Goal: Task Accomplishment & Management: Manage account settings

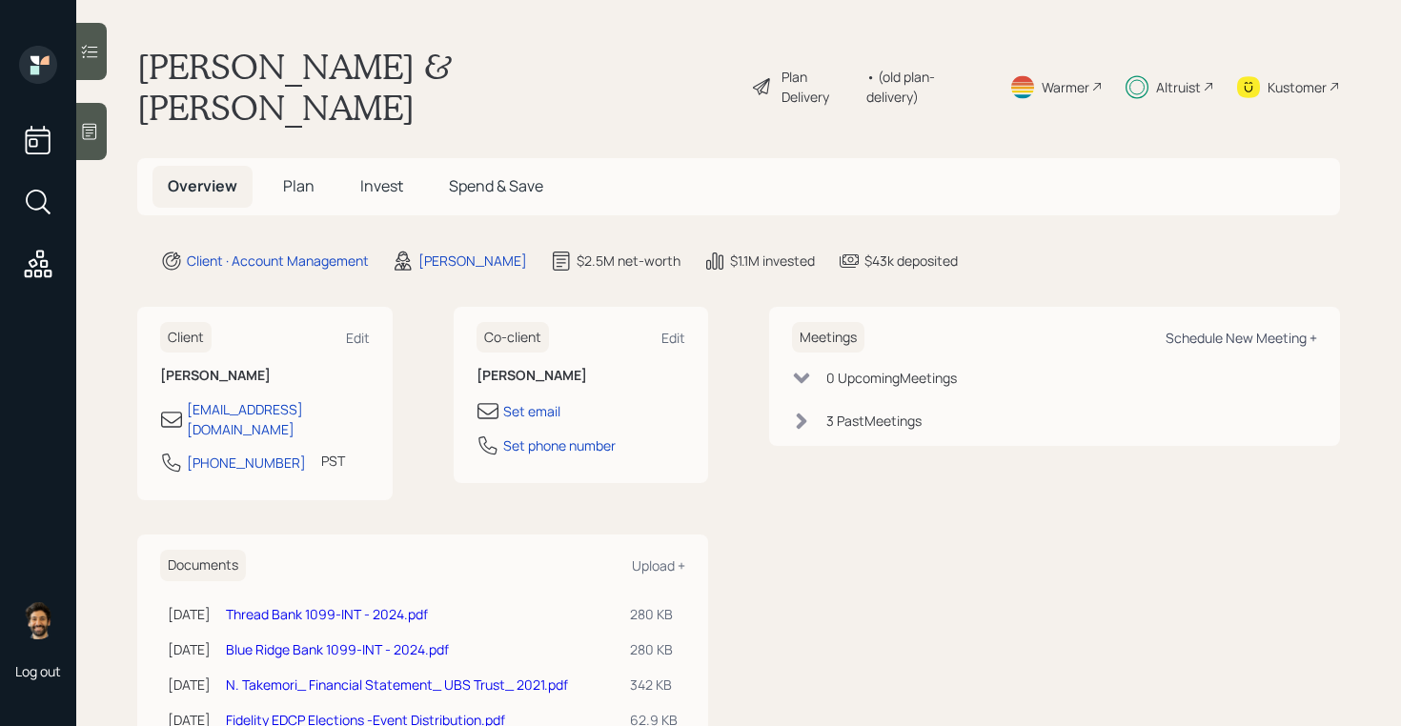
click at [1254, 329] on div "Schedule New Meeting +" at bounding box center [1241, 338] width 152 height 18
select select "bffa7908-1b2a-4c79-9bb6-f0ec9aed22d3"
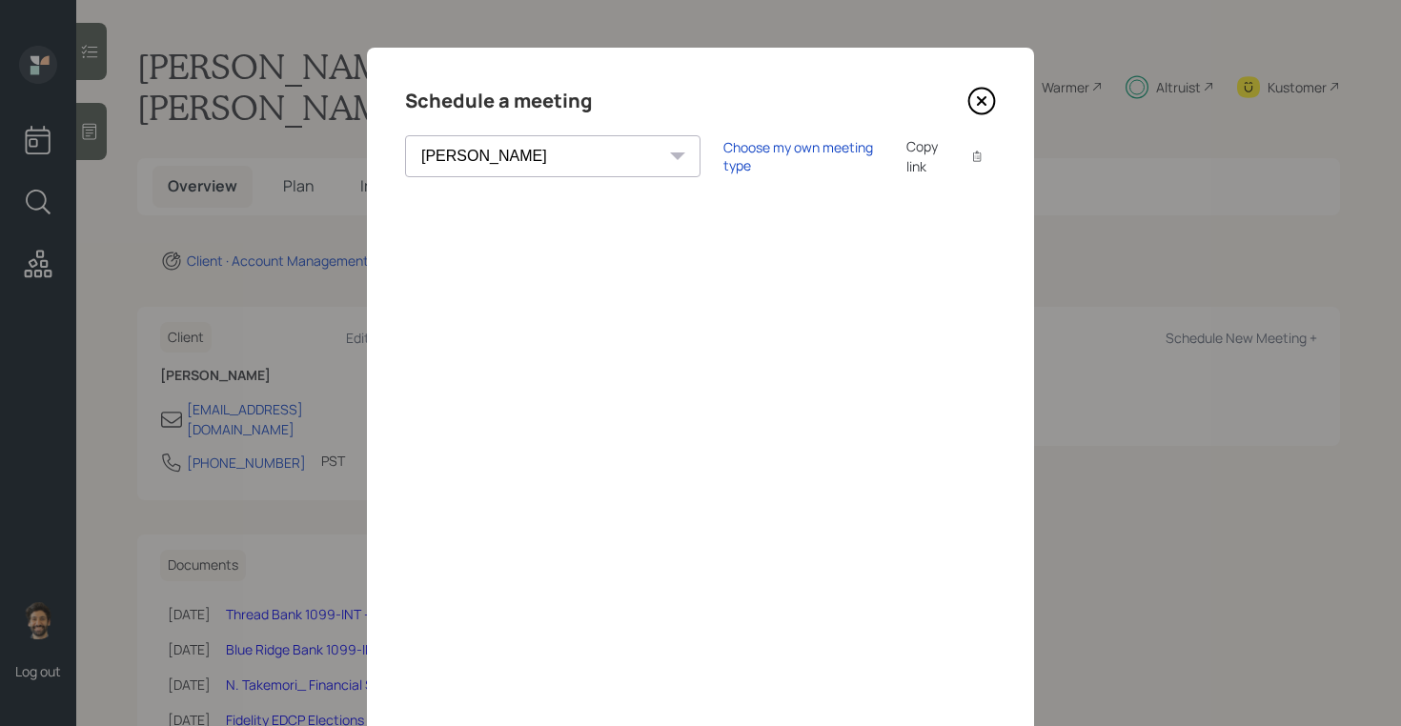
click at [906, 155] on div "Copy link" at bounding box center [928, 156] width 44 height 40
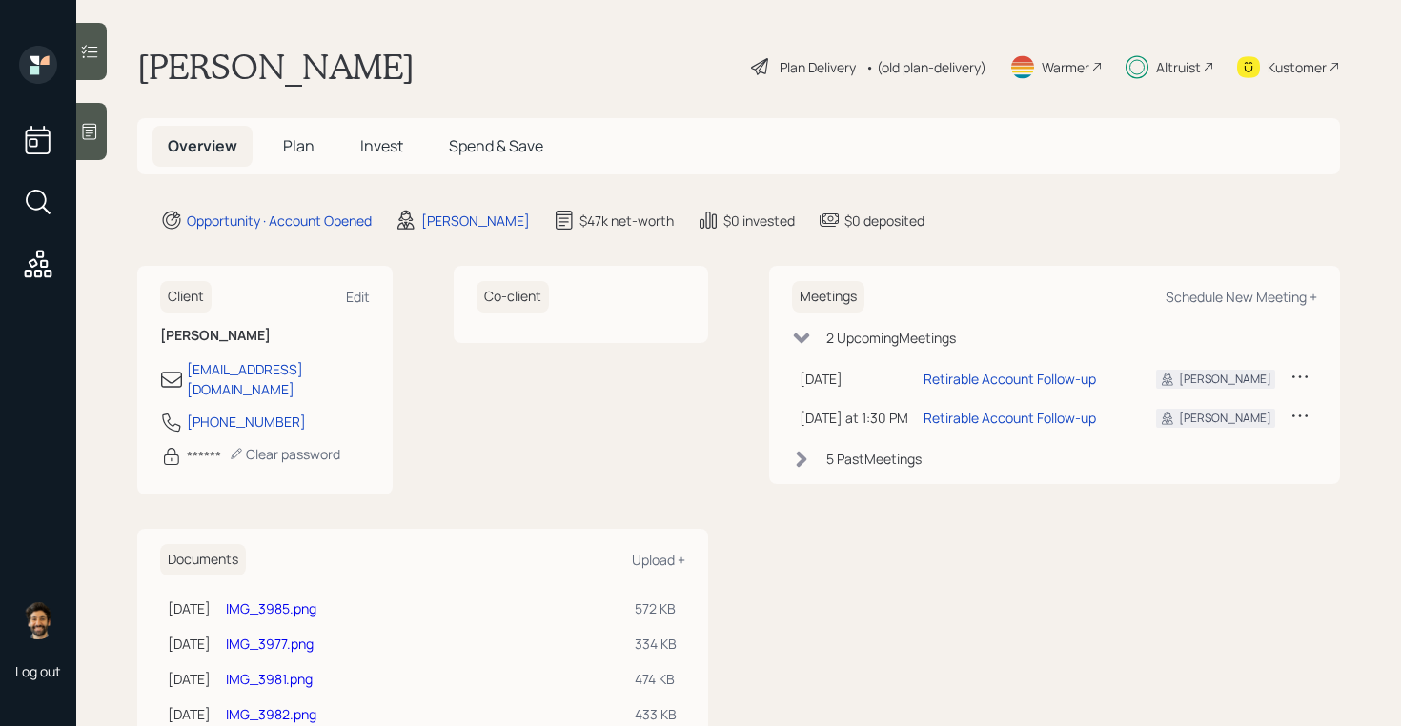
click at [385, 152] on span "Invest" at bounding box center [381, 145] width 43 height 21
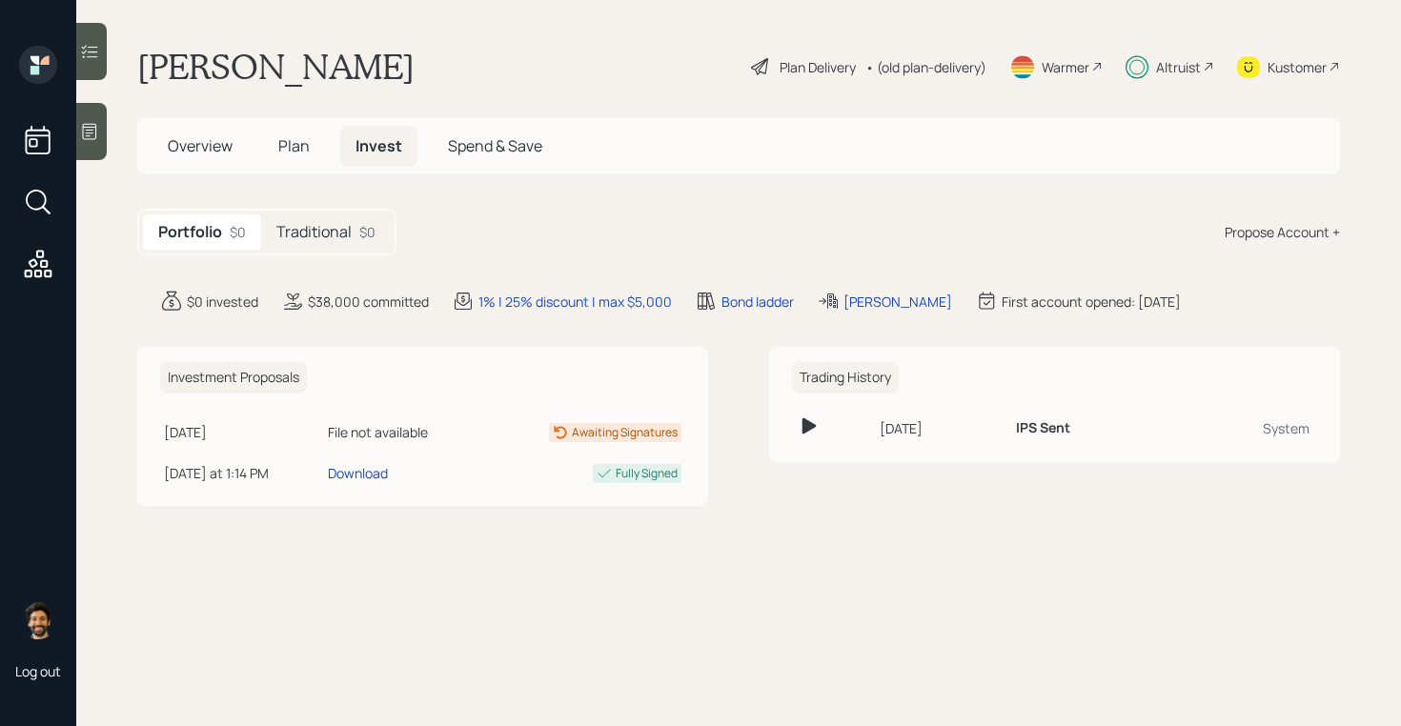
click at [353, 239] on div "Traditional $0" at bounding box center [326, 231] width 130 height 35
